Goal: Information Seeking & Learning: Learn about a topic

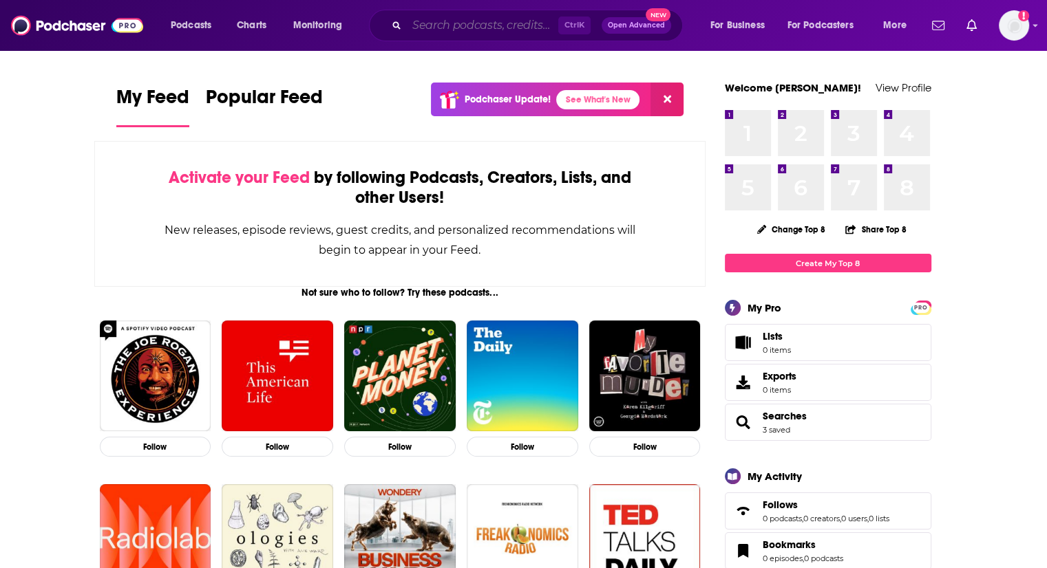
click at [482, 25] on input "Search podcasts, credits, & more..." at bounding box center [482, 25] width 151 height 22
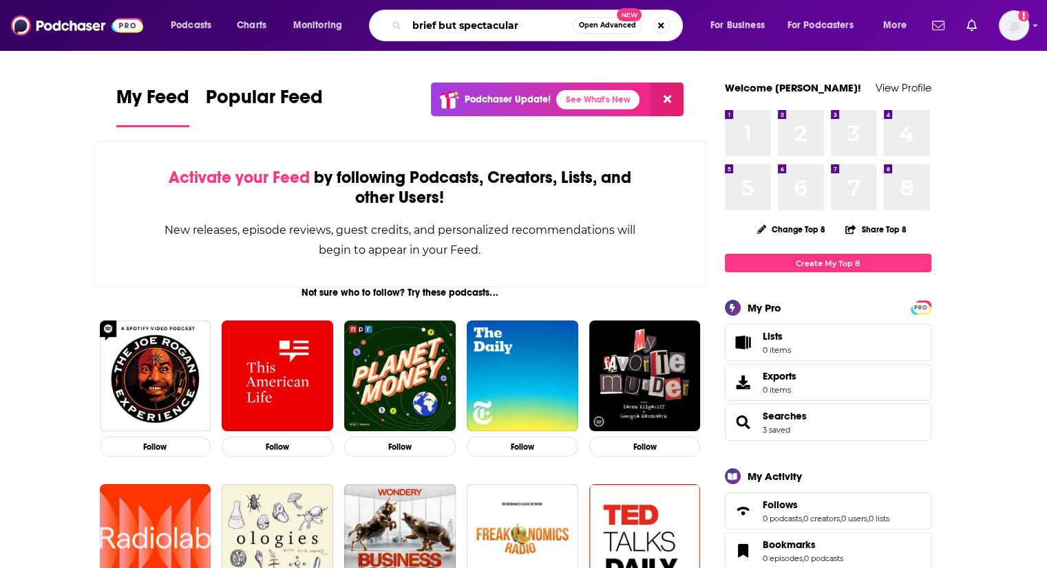
type input "brief but spectacular"
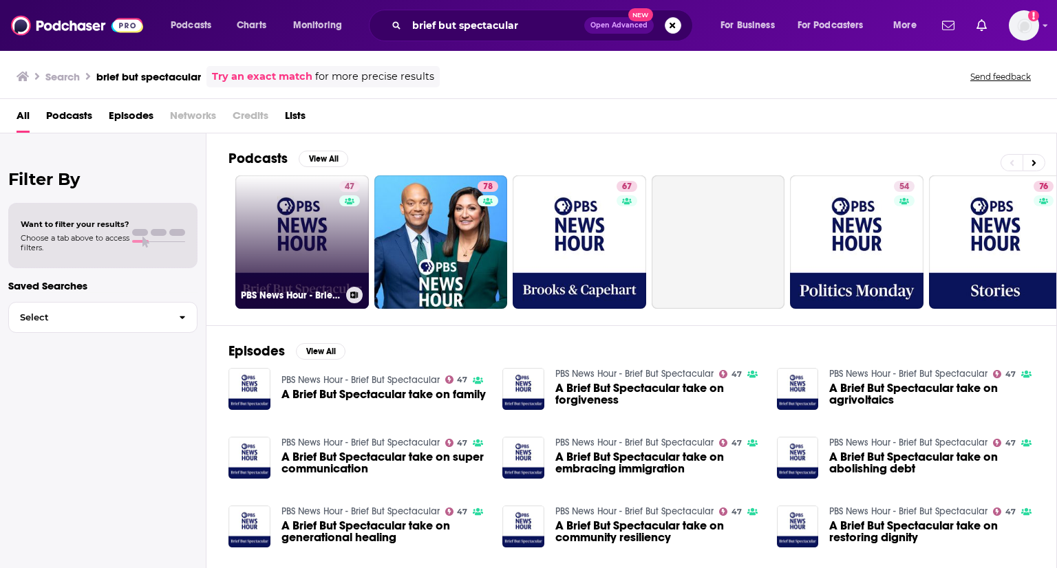
click at [299, 207] on link "47 PBS News Hour - Brief But Spectacular" at bounding box center [301, 241] width 133 height 133
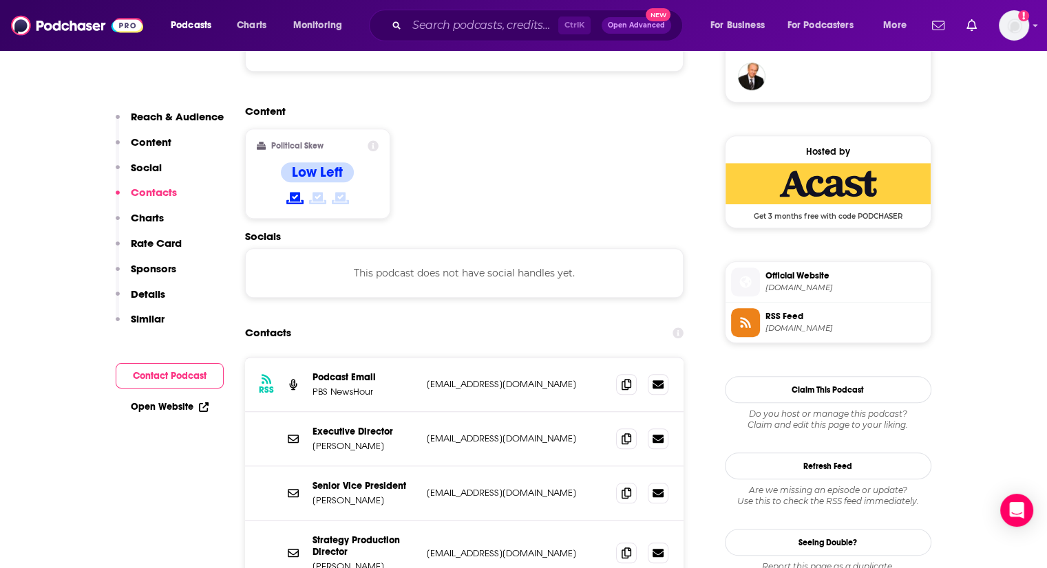
scroll to position [1101, 0]
